Goal: Find specific page/section: Find specific page/section

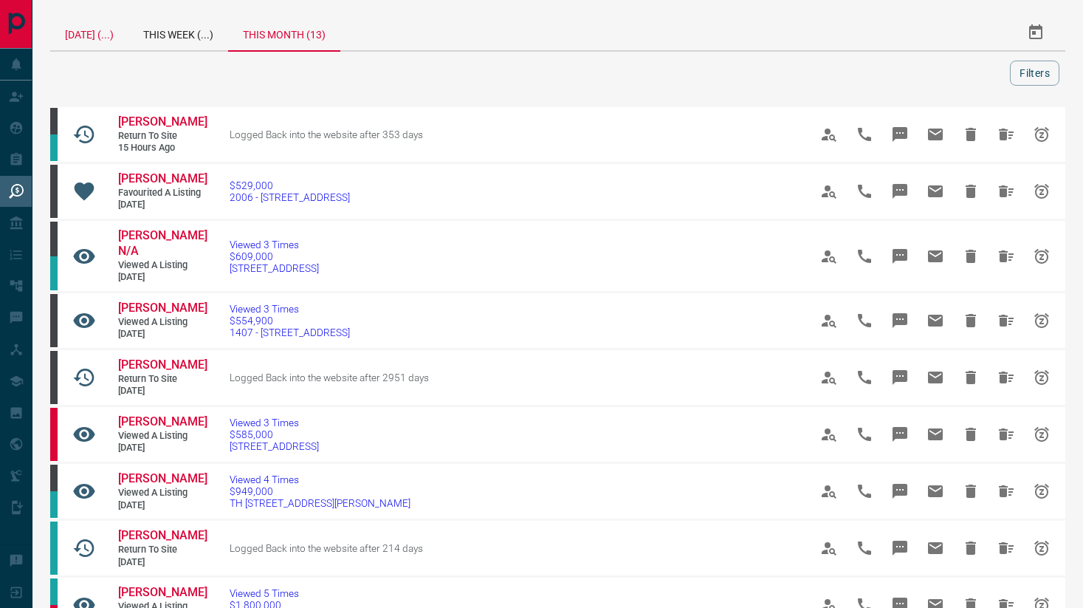
click at [97, 38] on div "[DATE] (...)" at bounding box center [89, 32] width 78 height 35
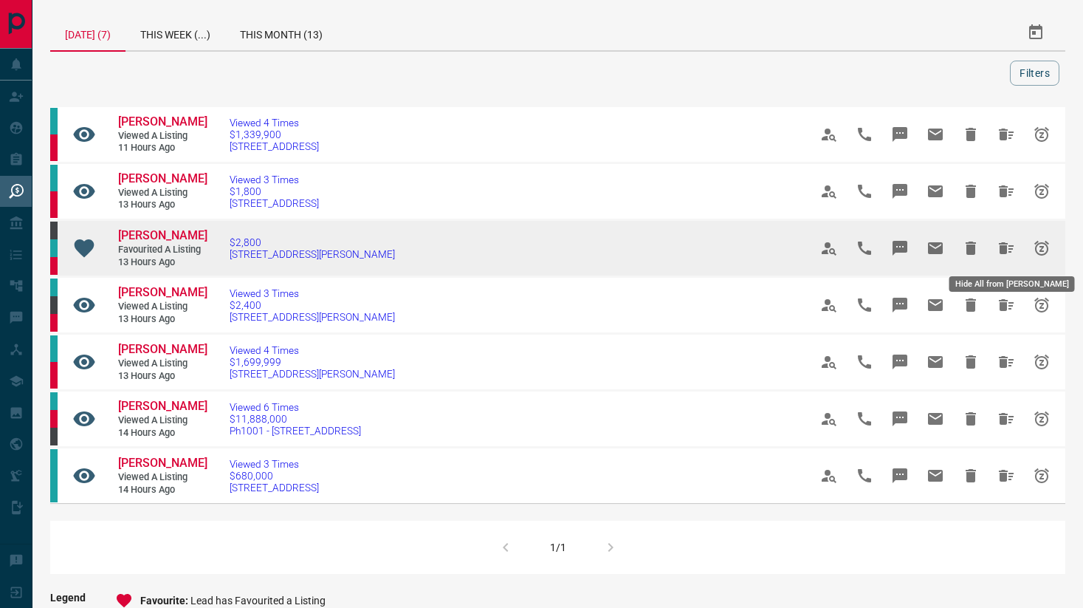
click at [1011, 253] on icon "Hide All from Jessica Albotra" at bounding box center [1006, 248] width 18 height 18
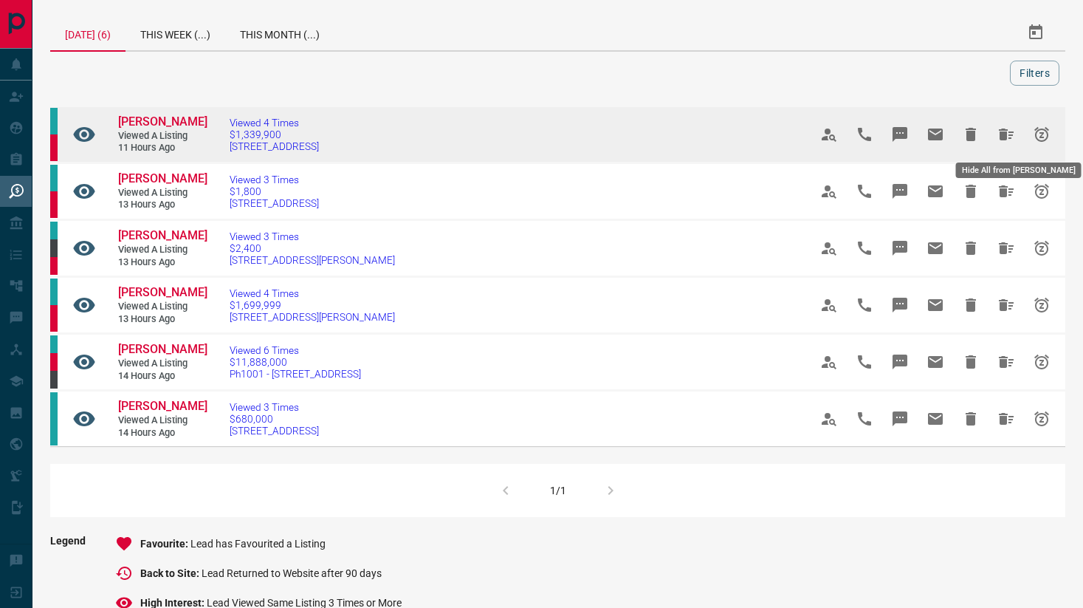
click at [1008, 132] on icon "Hide All from Neha Batra" at bounding box center [1006, 135] width 18 height 18
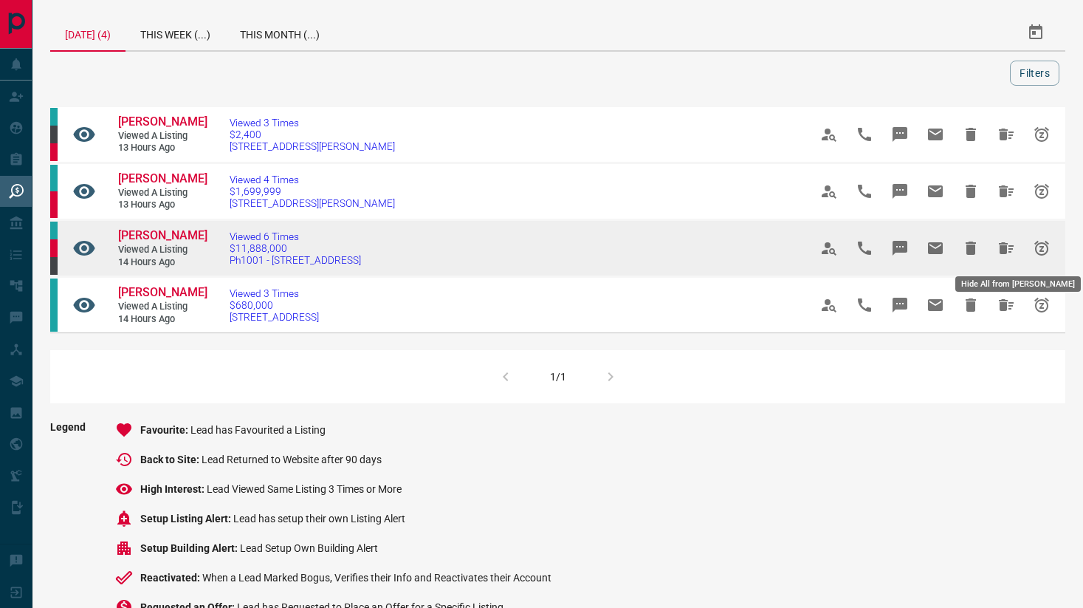
click at [1009, 247] on icon "Hide All from Ansar Begg" at bounding box center [1006, 248] width 18 height 18
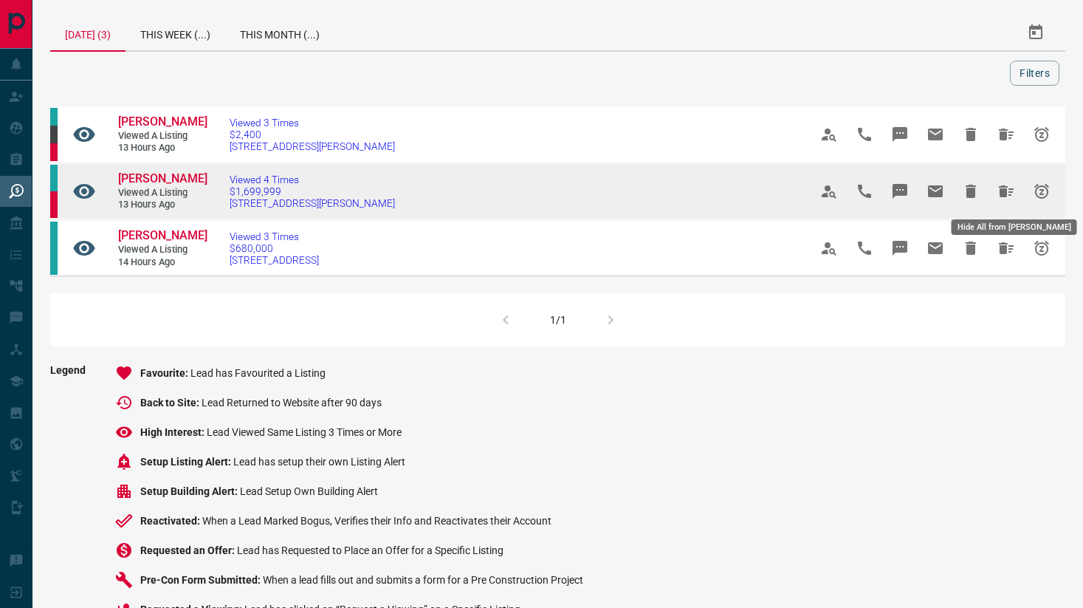
click at [1009, 196] on icon "Hide All from Anders Fisker" at bounding box center [1006, 191] width 15 height 12
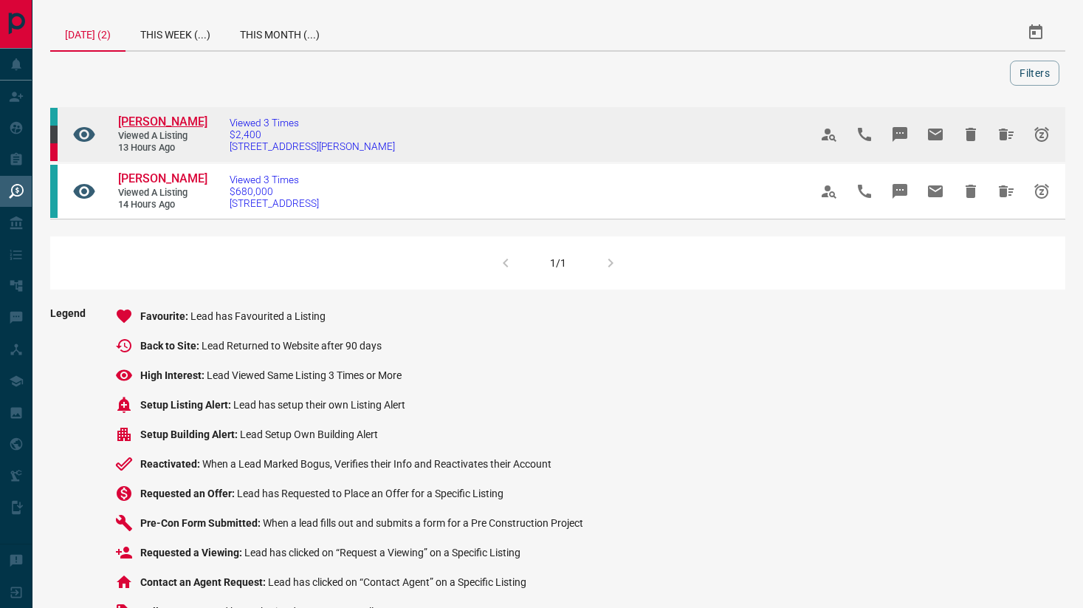
click at [158, 117] on span "[PERSON_NAME]" at bounding box center [162, 121] width 89 height 14
click at [1009, 134] on icon "Hide All from Zara Yow" at bounding box center [1006, 135] width 18 height 18
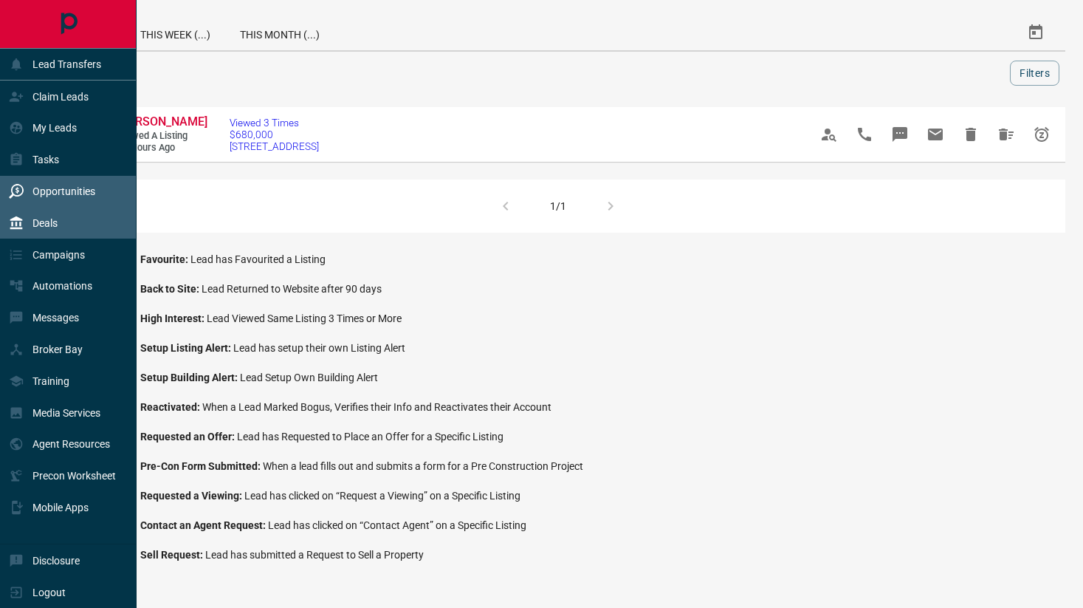
click at [51, 218] on p "Deals" at bounding box center [44, 223] width 25 height 12
